Goal: Information Seeking & Learning: Learn about a topic

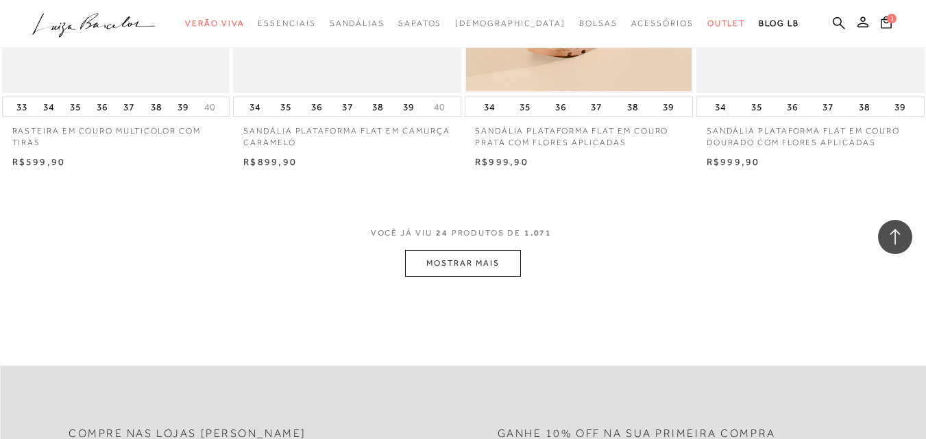
scroll to position [2537, 0]
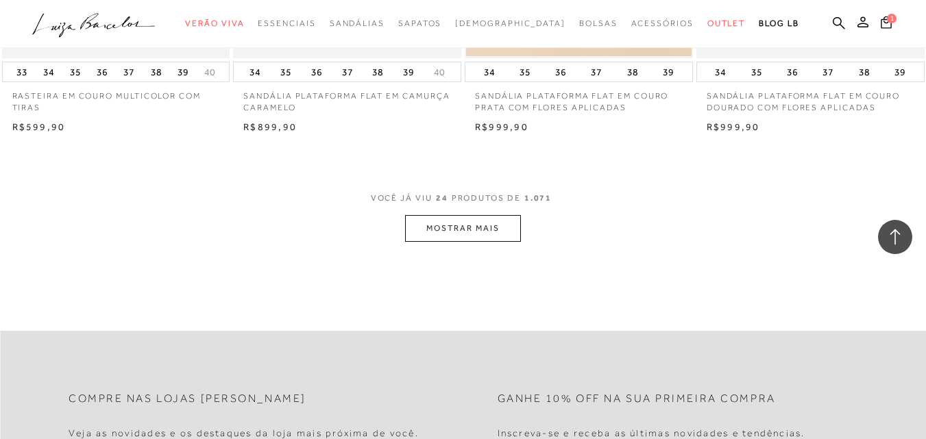
click at [491, 234] on button "MOSTRAR MAIS" at bounding box center [462, 228] width 115 height 27
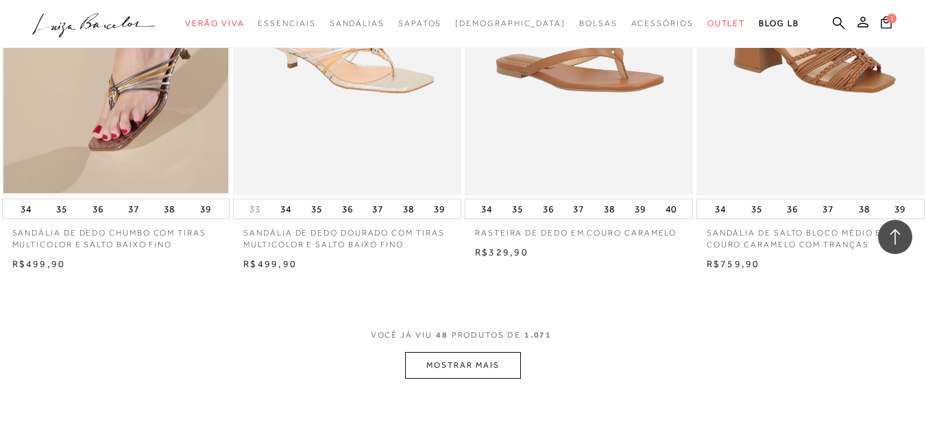
scroll to position [5142, 0]
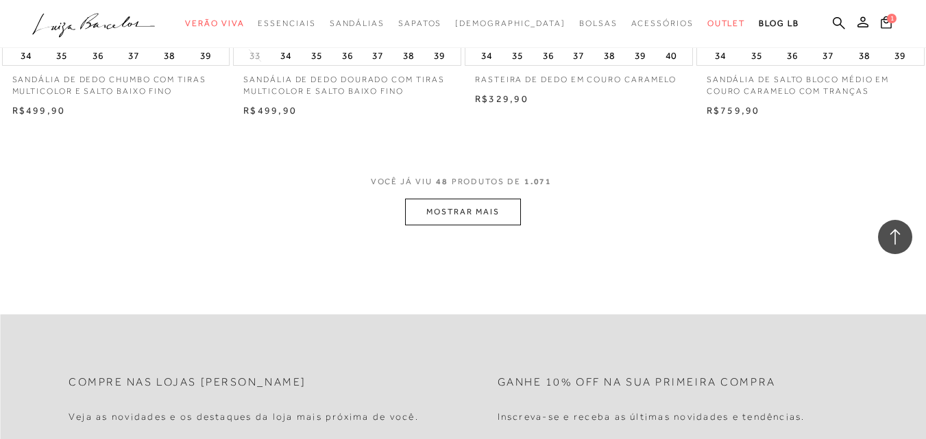
click at [465, 217] on button "MOSTRAR MAIS" at bounding box center [462, 212] width 115 height 27
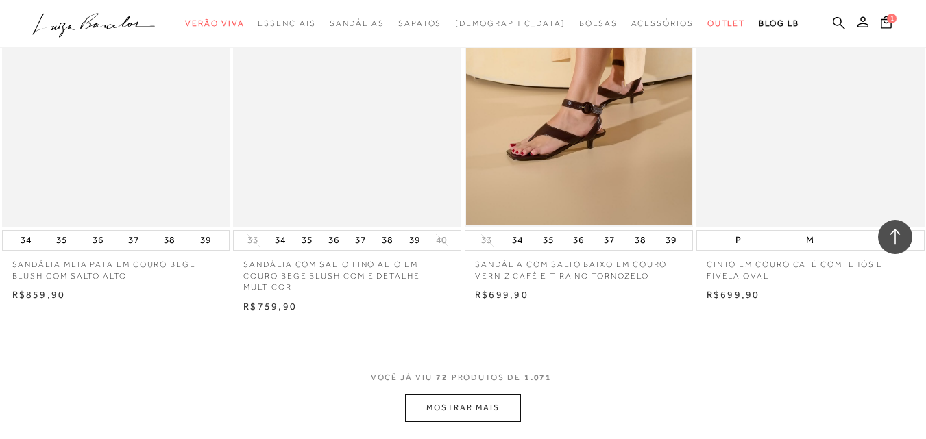
scroll to position [7678, 0]
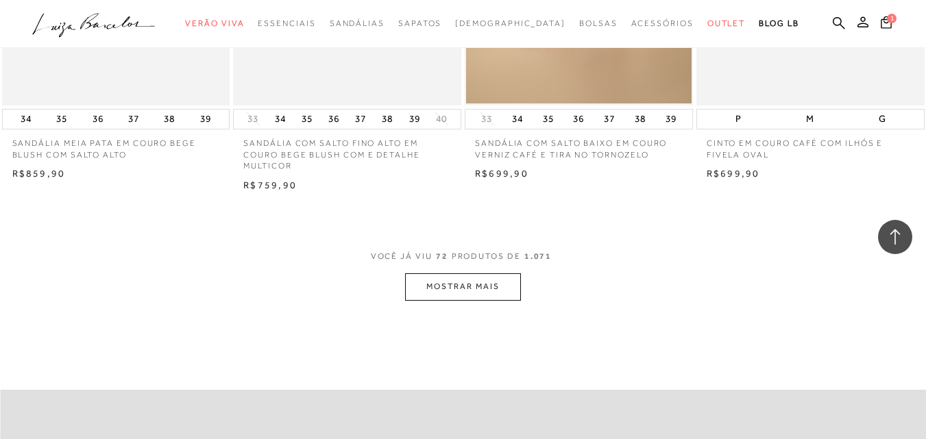
click at [479, 288] on button "MOSTRAR MAIS" at bounding box center [462, 287] width 115 height 27
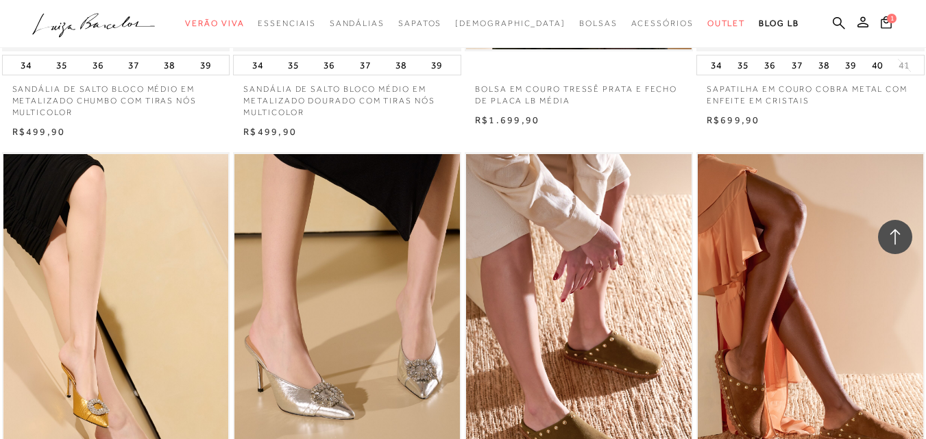
scroll to position [9255, 0]
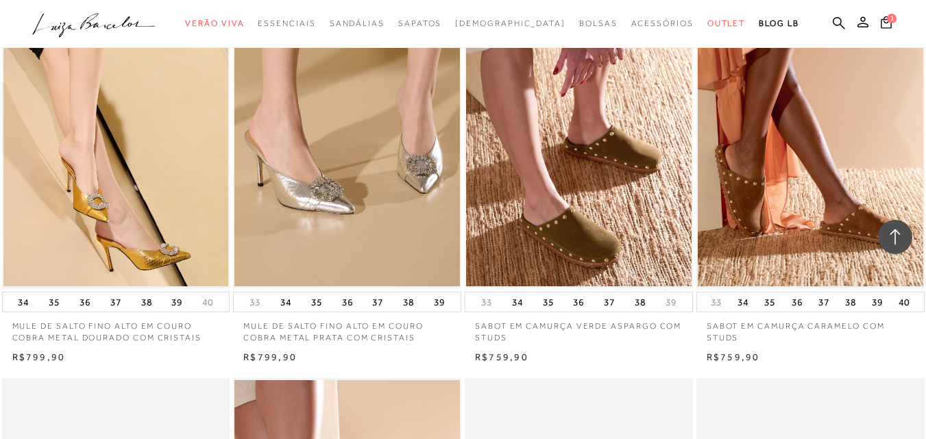
click at [108, 23] on icon ".a{fill-rule:evenodd;}" at bounding box center [93, 25] width 123 height 29
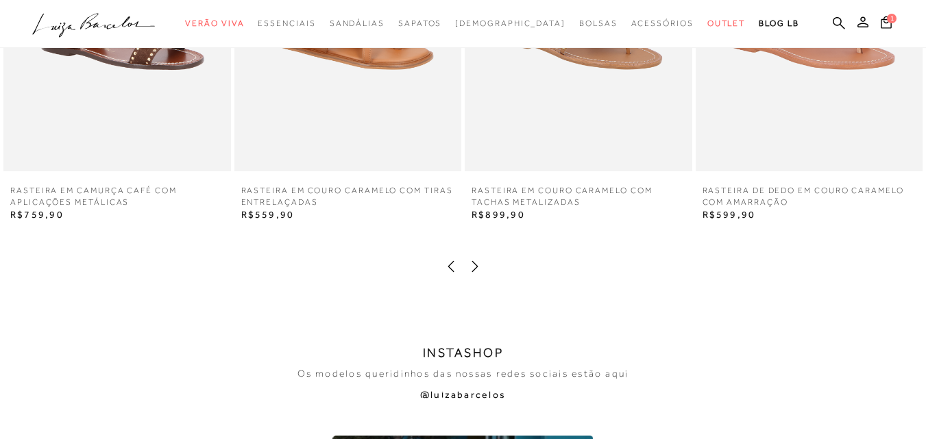
scroll to position [2262, 0]
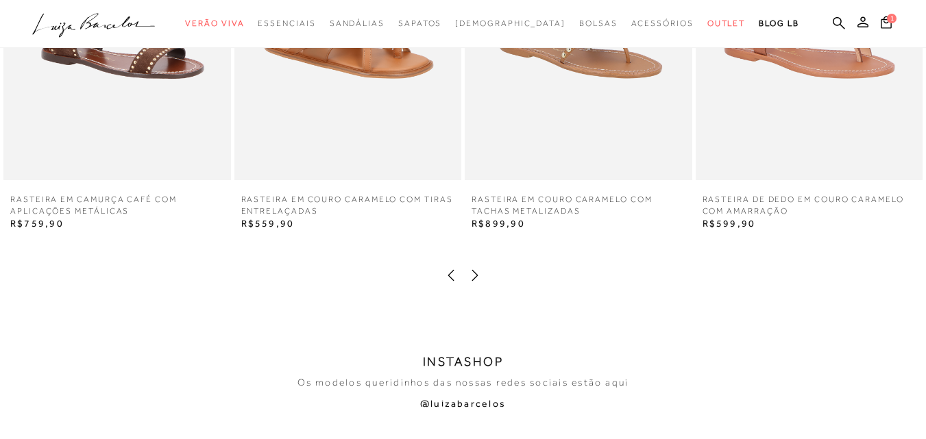
click at [474, 276] on icon at bounding box center [475, 276] width 14 height 14
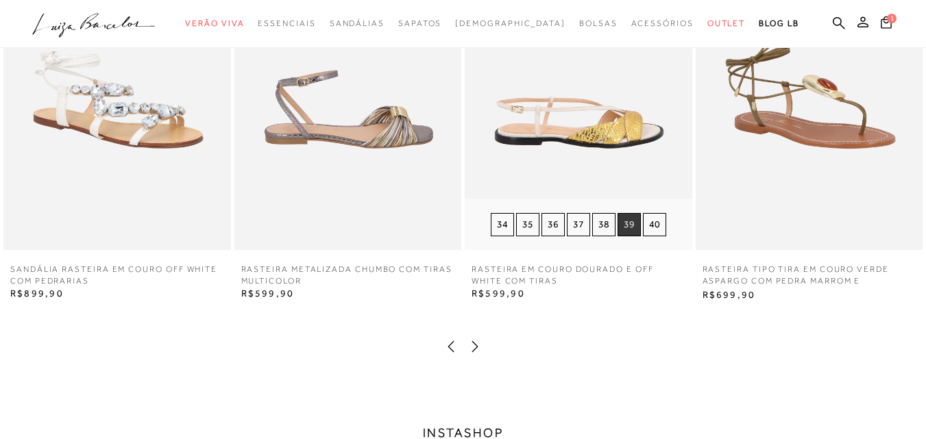
scroll to position [2194, 0]
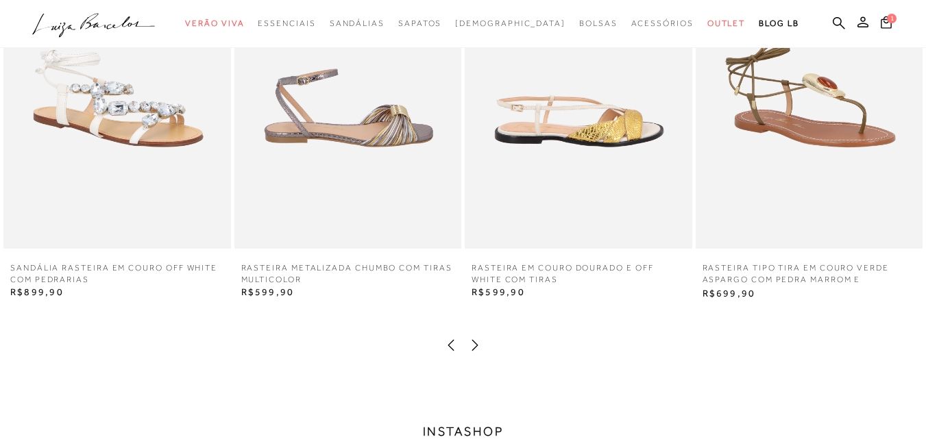
click at [474, 346] on icon at bounding box center [475, 346] width 14 height 14
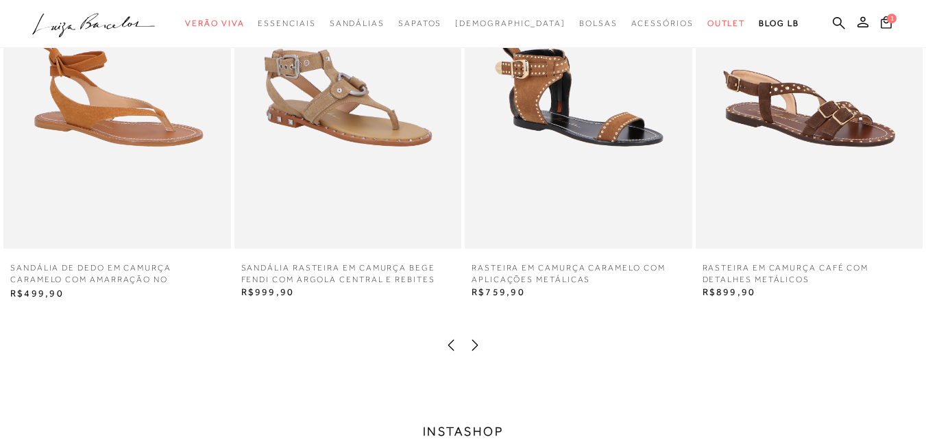
click at [474, 346] on icon at bounding box center [475, 346] width 14 height 14
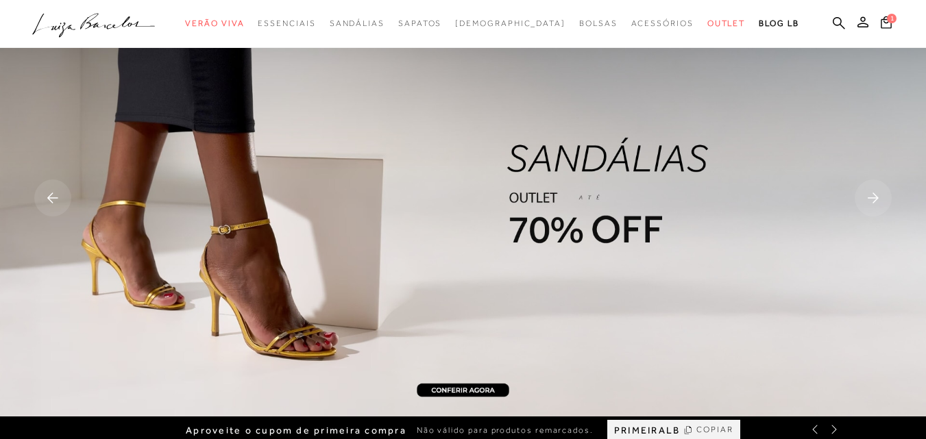
scroll to position [0, 0]
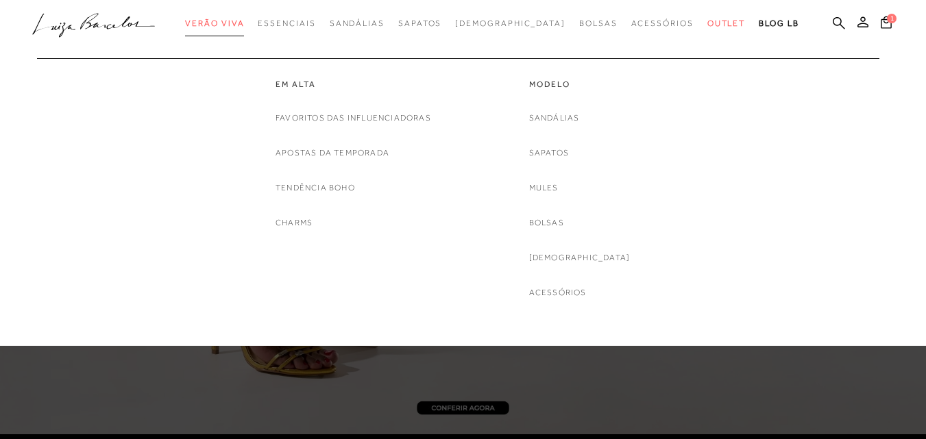
click at [244, 23] on span "Verão Viva" at bounding box center [214, 24] width 59 height 10
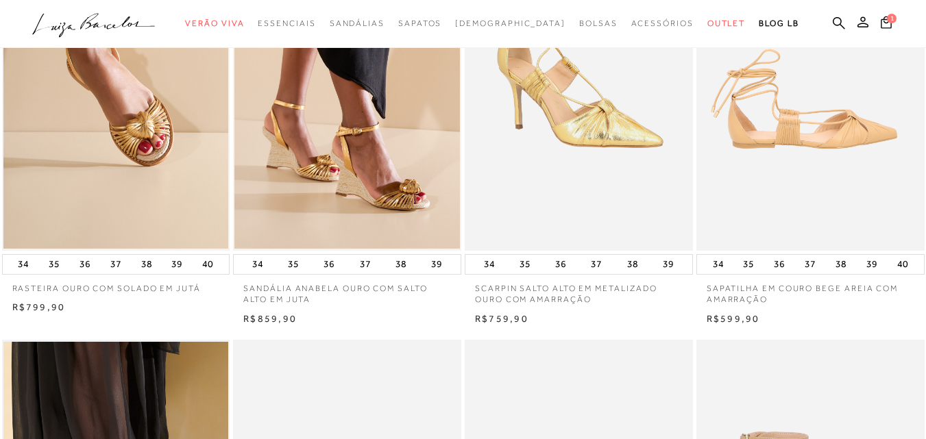
scroll to position [206, 0]
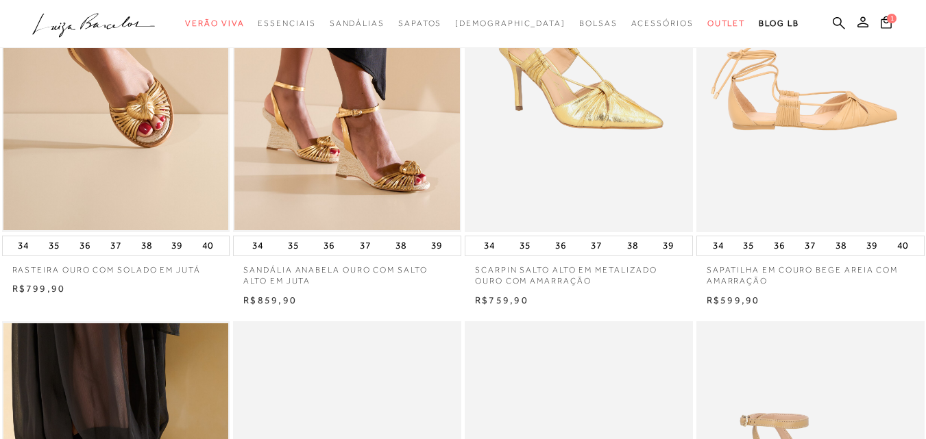
click at [796, 110] on img at bounding box center [811, 61] width 227 height 342
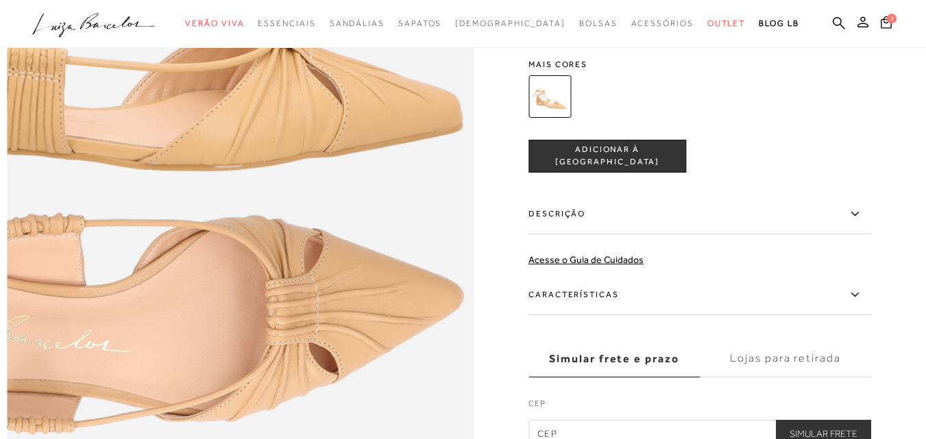
scroll to position [960, 0]
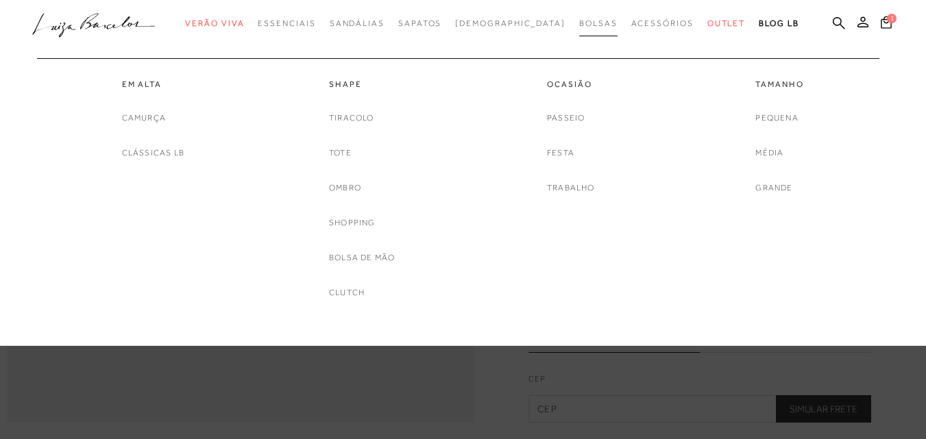
click at [579, 25] on span "Bolsas" at bounding box center [598, 24] width 38 height 10
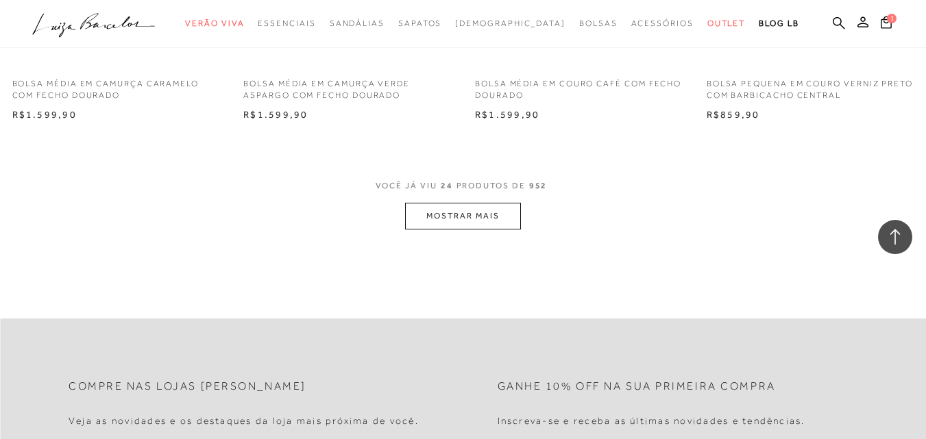
scroll to position [2605, 0]
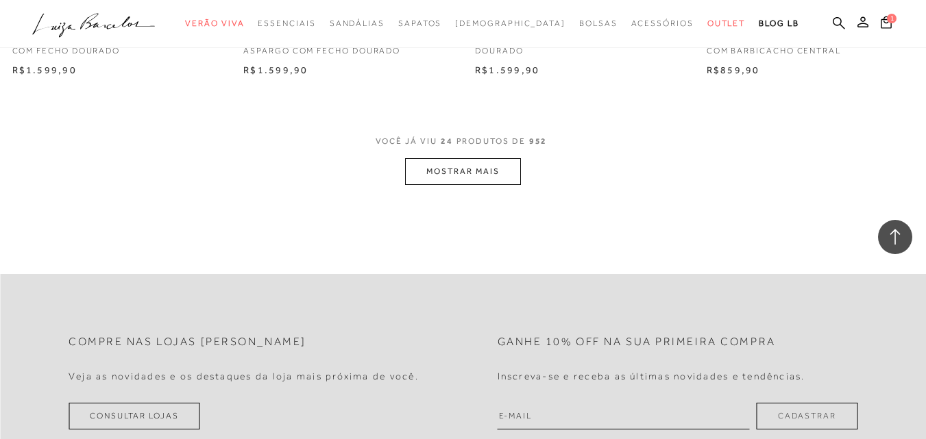
click at [468, 169] on button "MOSTRAR MAIS" at bounding box center [462, 171] width 115 height 27
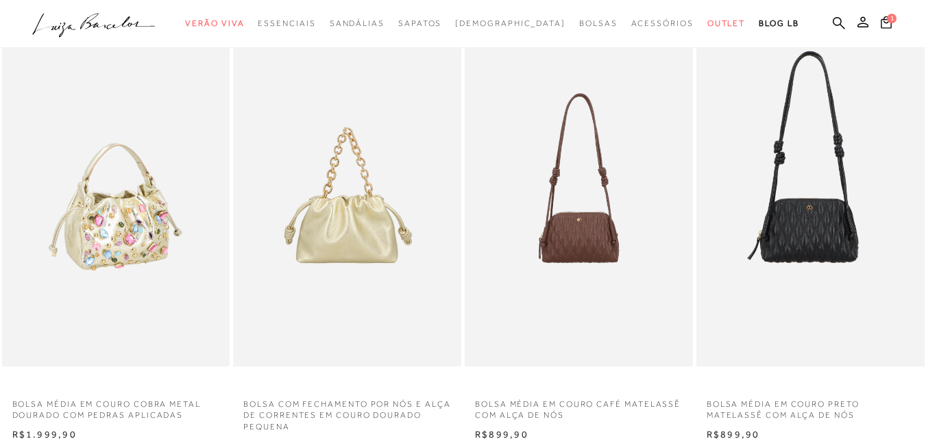
scroll to position [0, 0]
